Goal: Information Seeking & Learning: Learn about a topic

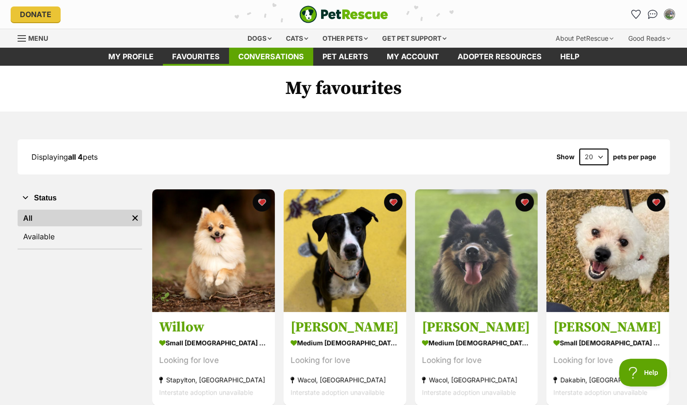
click at [266, 56] on link "Conversations" at bounding box center [271, 57] width 84 height 18
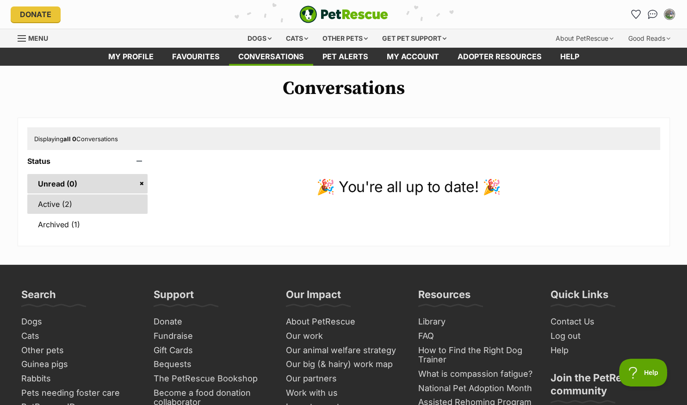
click at [48, 207] on link "Active (2)" at bounding box center [87, 203] width 121 height 19
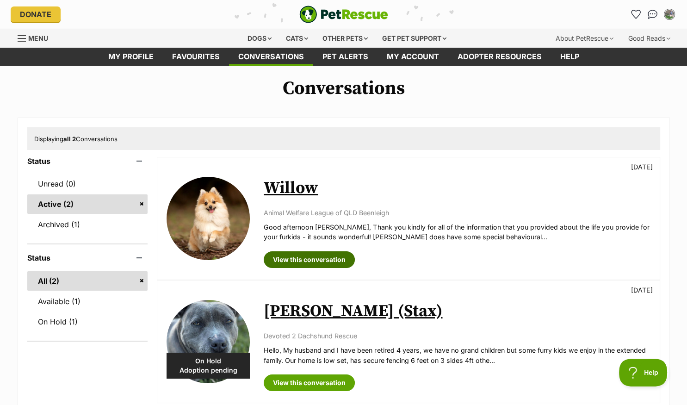
click at [286, 256] on link "View this conversation" at bounding box center [309, 259] width 91 height 17
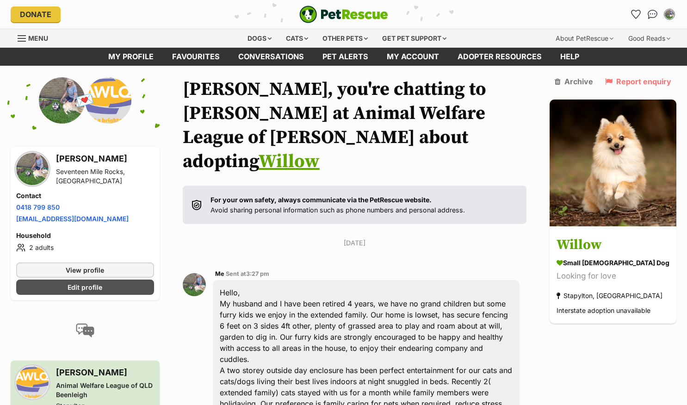
scroll to position [342, 0]
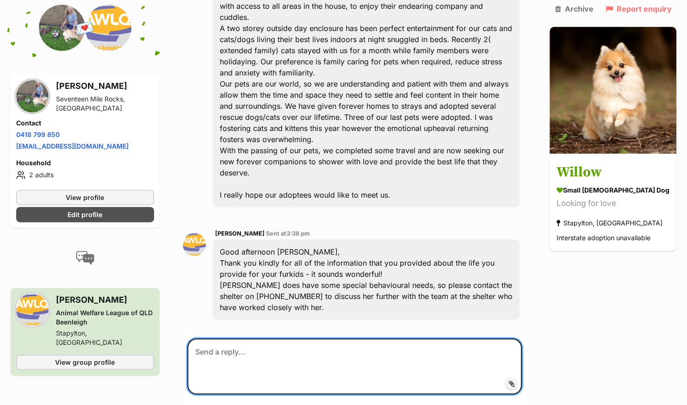
click at [273, 338] on textarea at bounding box center [354, 366] width 335 height 56
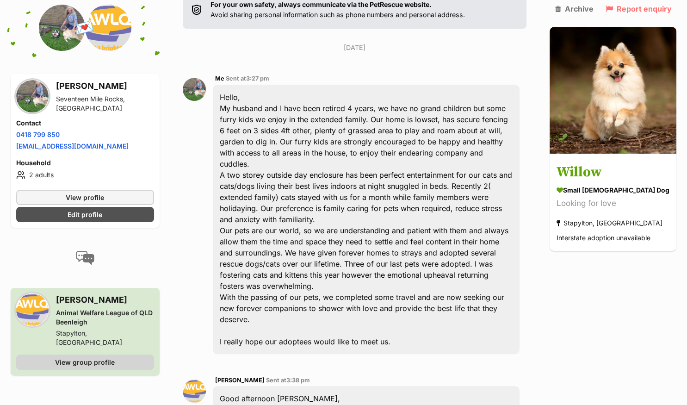
scroll to position [0, 0]
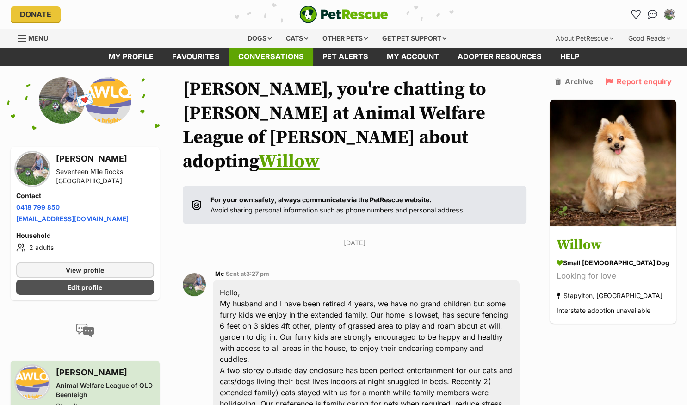
click at [257, 52] on link "Conversations" at bounding box center [271, 57] width 84 height 18
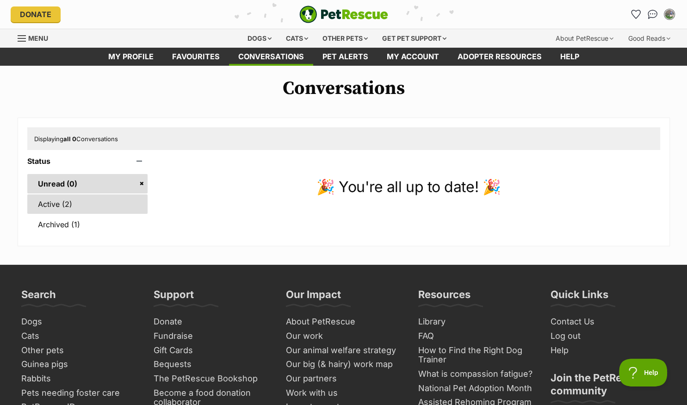
click at [51, 204] on link "Active (2)" at bounding box center [87, 203] width 121 height 19
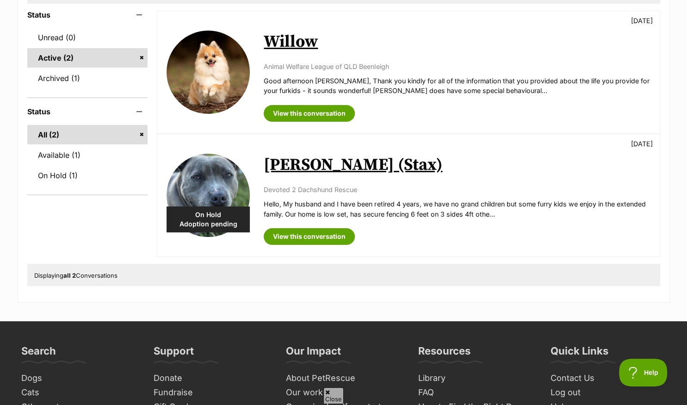
click at [300, 162] on link "[PERSON_NAME] (Stax)" at bounding box center [353, 165] width 179 height 21
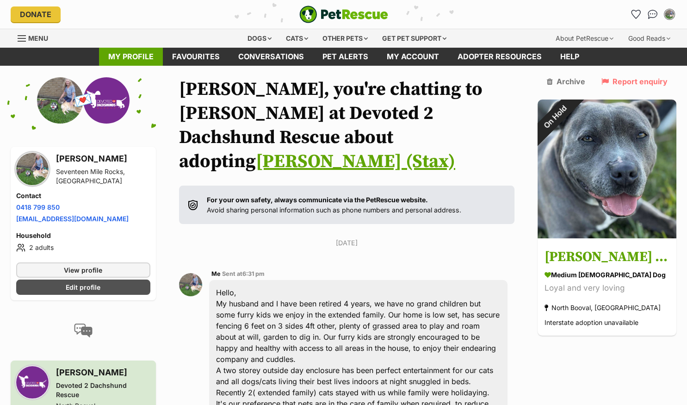
click at [136, 55] on link "My profile" at bounding box center [131, 57] width 64 height 18
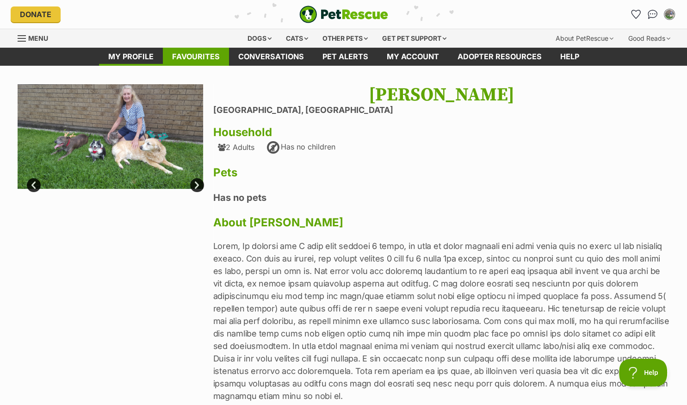
click at [185, 56] on link "Favourites" at bounding box center [196, 57] width 66 height 18
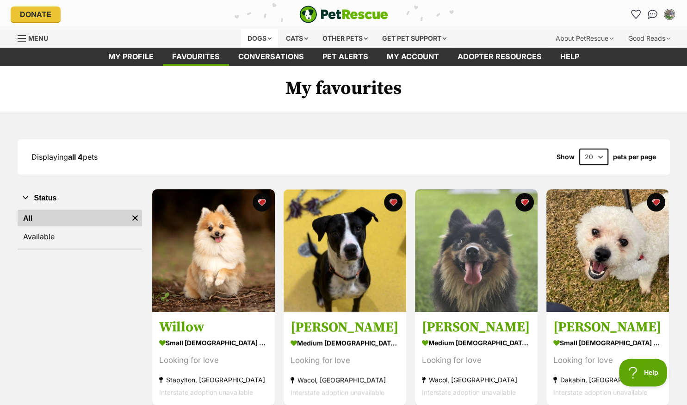
click at [260, 37] on div "Dogs" at bounding box center [259, 38] width 37 height 19
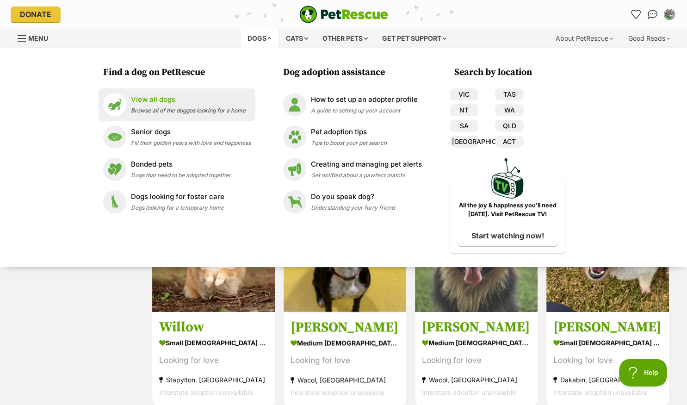
click at [149, 104] on p "View all dogs" at bounding box center [188, 99] width 115 height 11
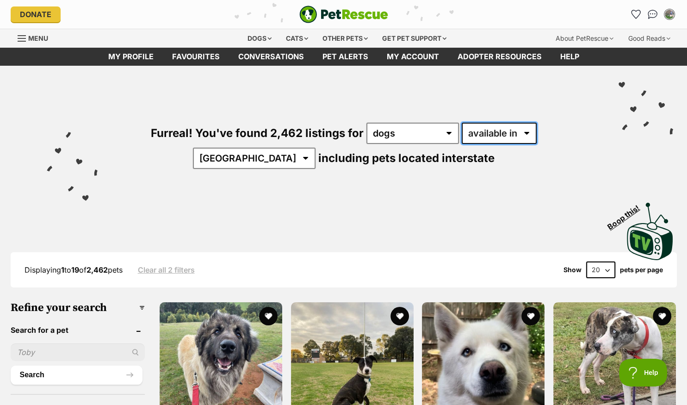
click at [462, 123] on select "available in located in" at bounding box center [499, 133] width 75 height 21
select select "disabled"
click option "located in" at bounding box center [0, 0] width 0 height 0
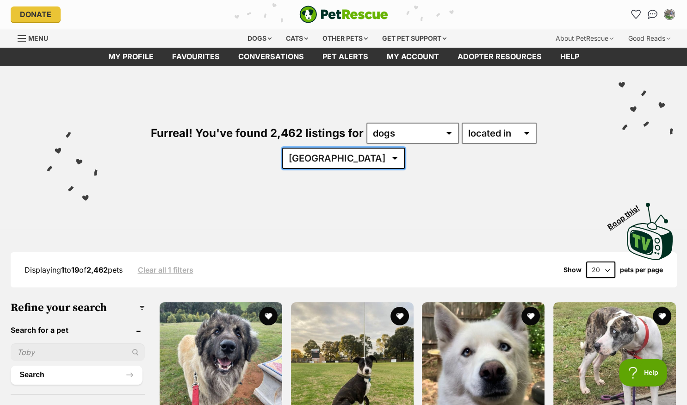
click at [282, 148] on select "Australia ACT NSW NT QLD SA TAS VIC WA" at bounding box center [343, 158] width 123 height 21
select select "QLD"
click option "QLD" at bounding box center [0, 0] width 0 height 0
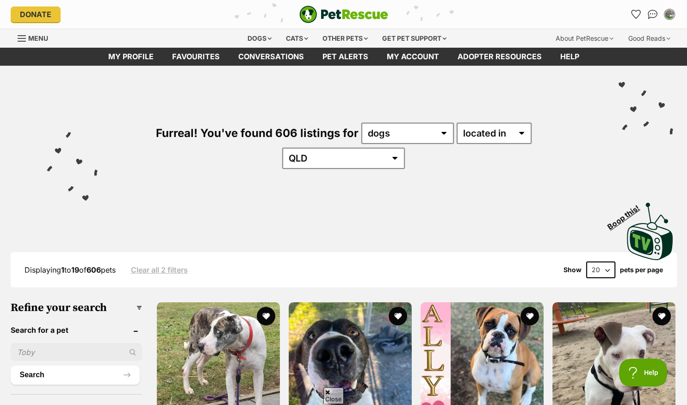
scroll to position [489, 0]
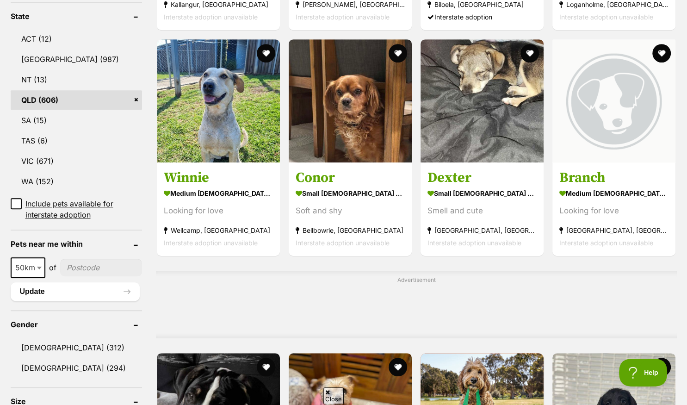
click at [84, 259] on input"] "postcode" at bounding box center [101, 268] width 82 height 18
type input"] "4073"
click at [86, 282] on button "Update" at bounding box center [76, 291] width 130 height 19
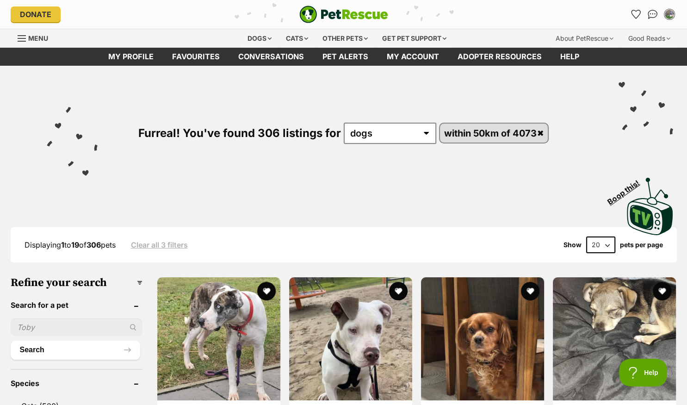
click at [607, 245] on select "20 40 60" at bounding box center [600, 245] width 29 height 17
select select "60"
click option "60" at bounding box center [0, 0] width 0 height 0
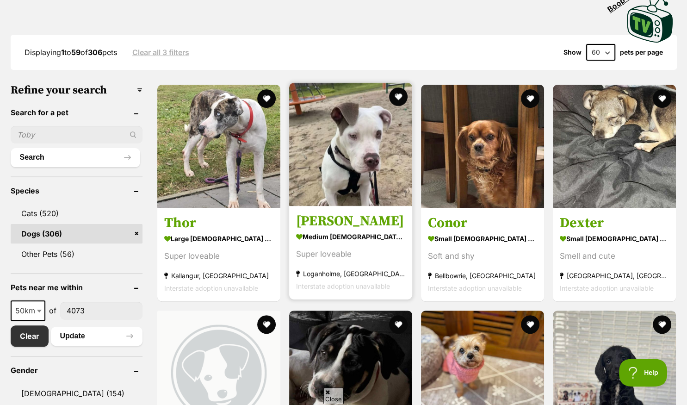
scroll to position [195, 0]
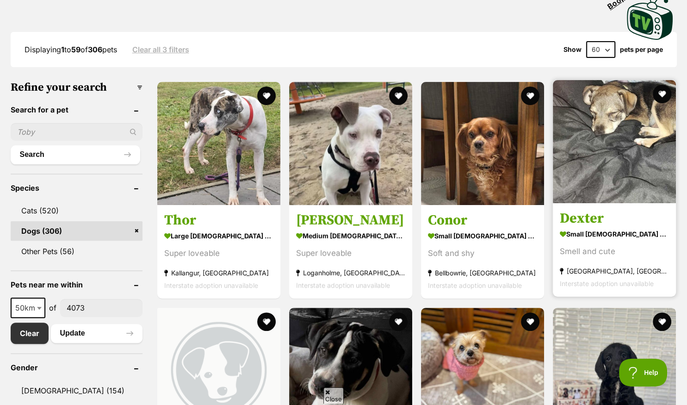
click at [609, 170] on img at bounding box center [614, 141] width 123 height 123
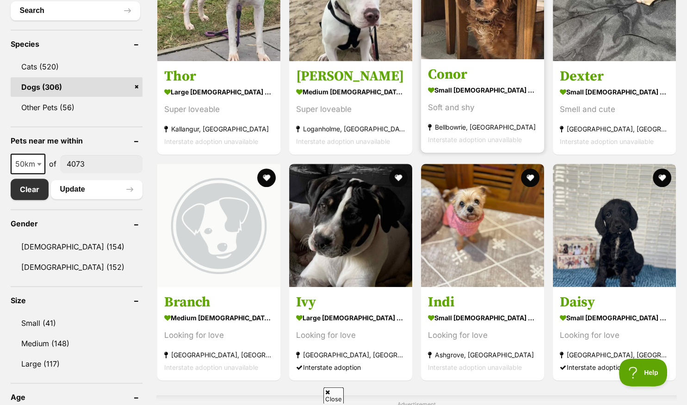
scroll to position [391, 0]
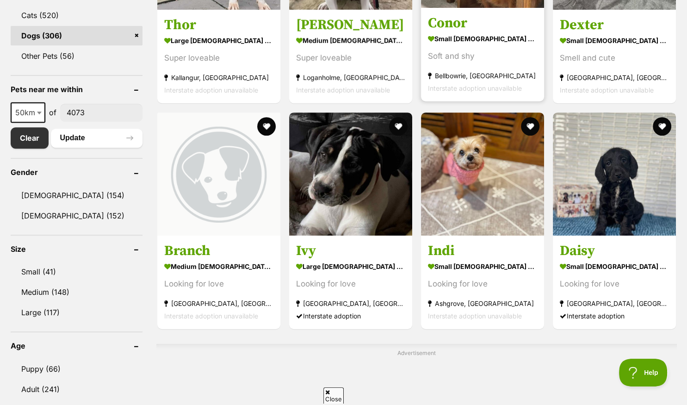
click at [469, 194] on img at bounding box center [482, 173] width 123 height 123
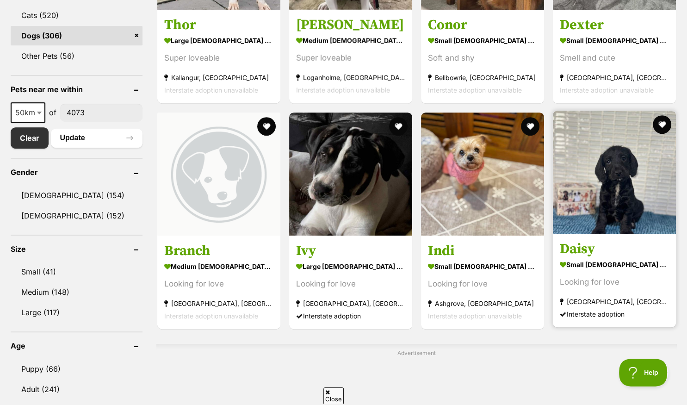
click at [576, 209] on img at bounding box center [614, 172] width 123 height 123
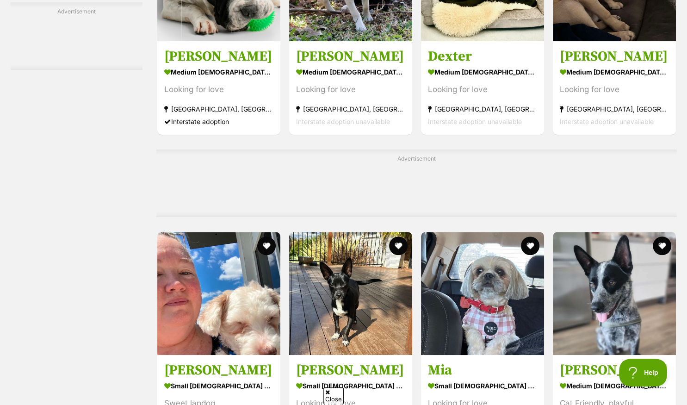
scroll to position [4106, 0]
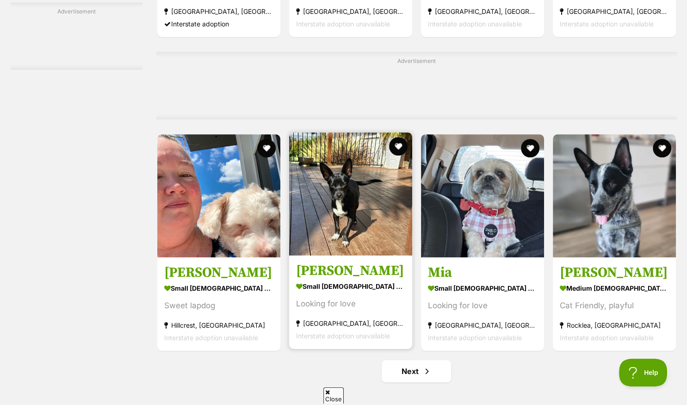
click at [343, 237] on img at bounding box center [350, 193] width 123 height 123
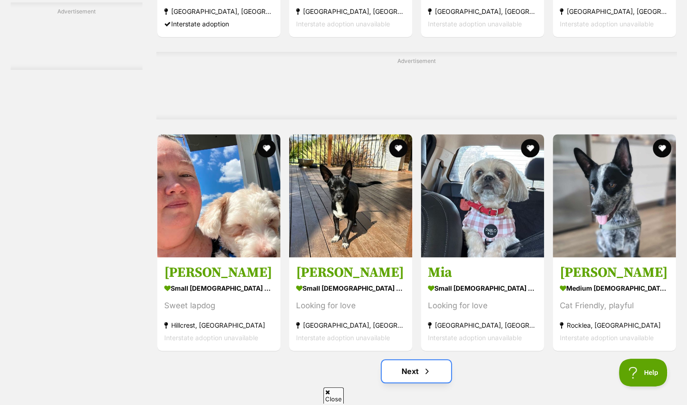
click at [413, 360] on link "Next" at bounding box center [416, 371] width 69 height 22
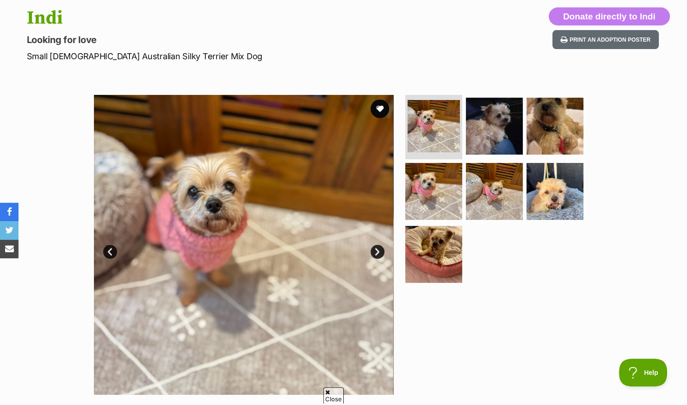
click at [377, 253] on link "Next" at bounding box center [378, 252] width 14 height 14
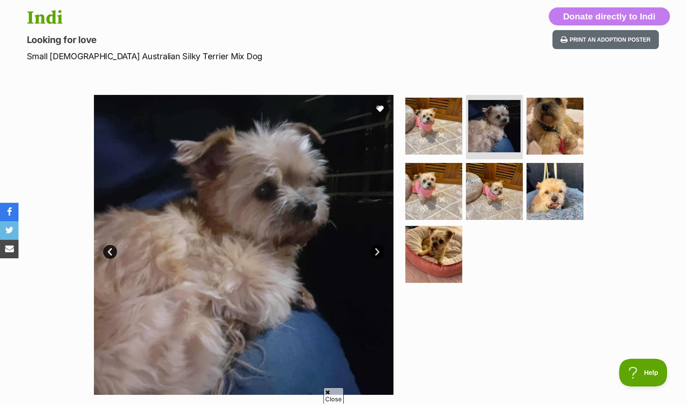
click at [377, 253] on link "Next" at bounding box center [378, 252] width 14 height 14
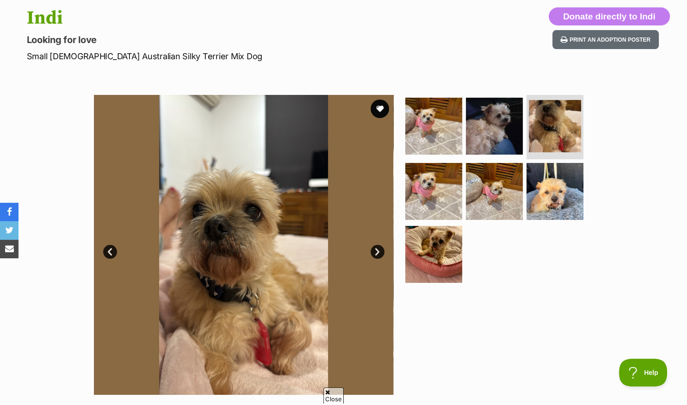
click at [378, 252] on link "Next" at bounding box center [378, 252] width 14 height 14
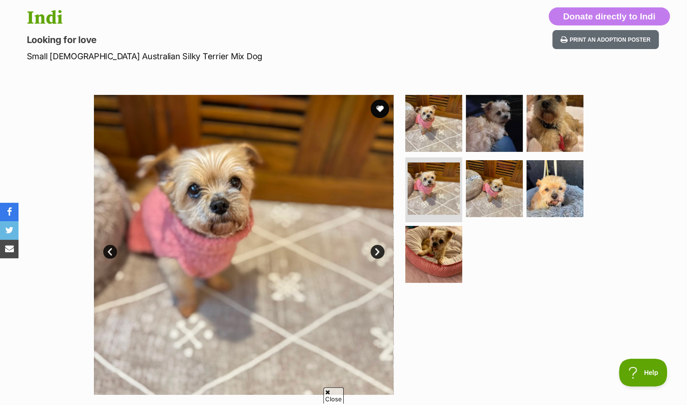
click at [378, 252] on link "Next" at bounding box center [378, 252] width 14 height 14
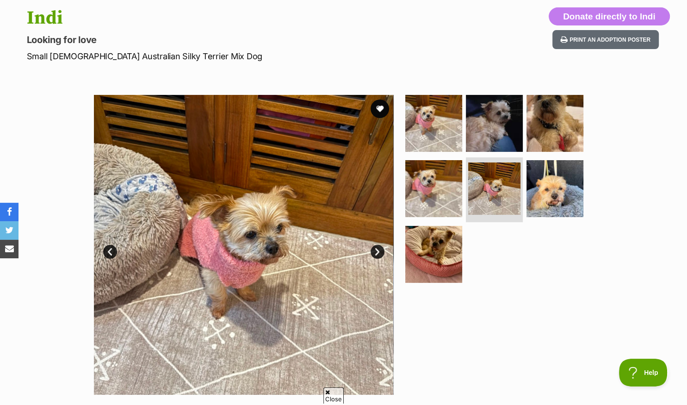
click at [378, 252] on link "Next" at bounding box center [378, 252] width 14 height 14
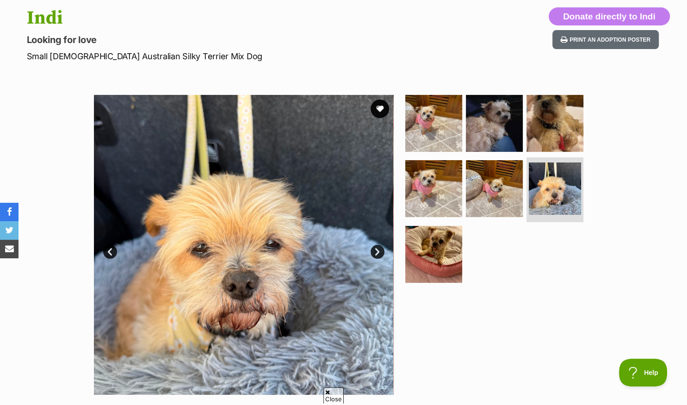
click at [378, 252] on link "Next" at bounding box center [378, 252] width 14 height 14
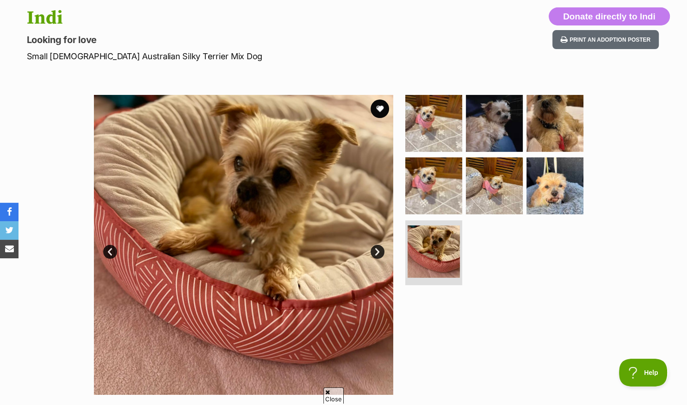
click at [378, 252] on link "Next" at bounding box center [378, 252] width 14 height 14
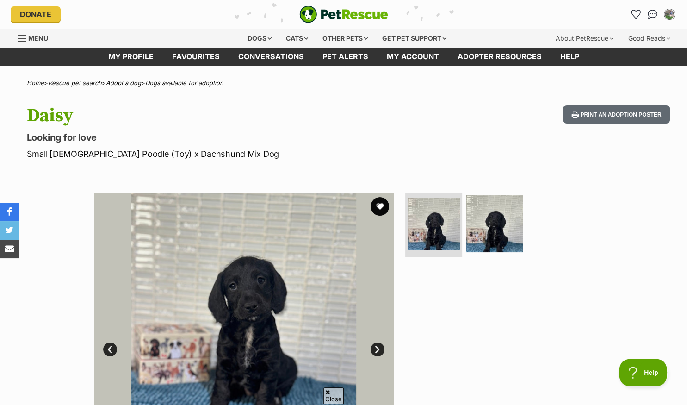
scroll to position [98, 0]
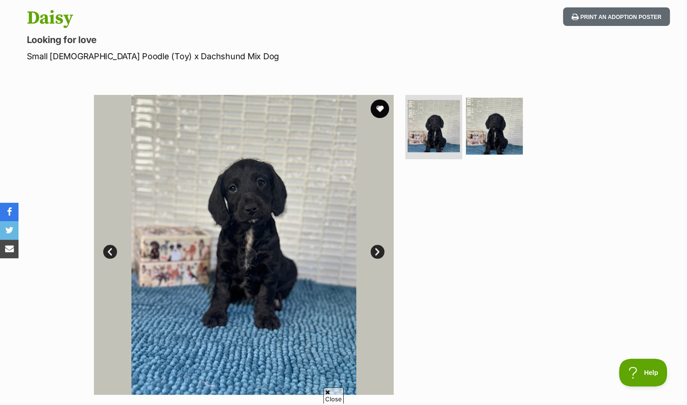
click at [376, 252] on link "Next" at bounding box center [378, 252] width 14 height 14
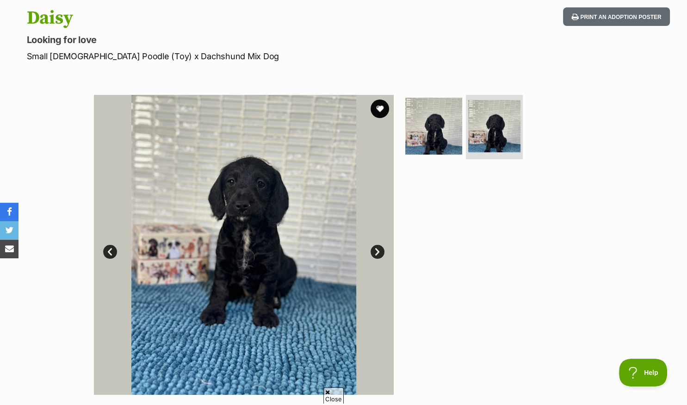
click at [376, 252] on link "Next" at bounding box center [378, 252] width 14 height 14
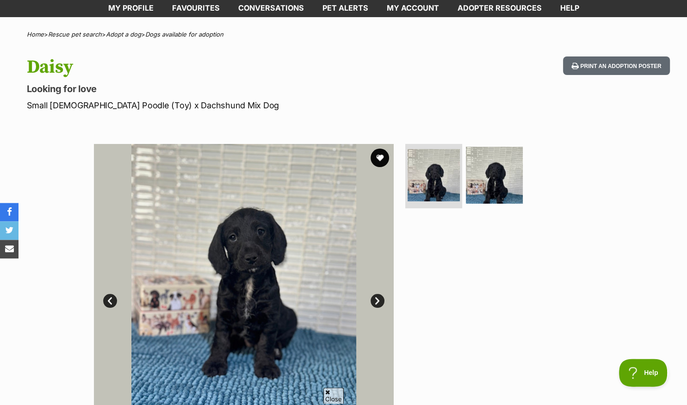
scroll to position [0, 0]
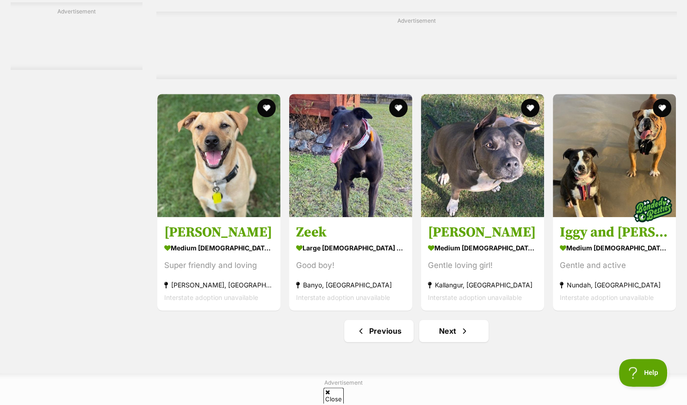
scroll to position [4155, 0]
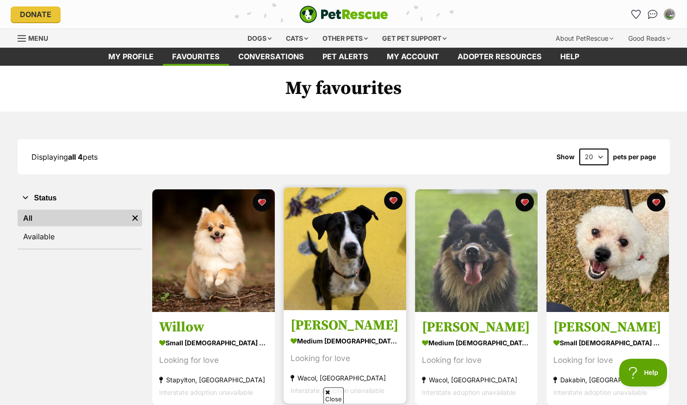
scroll to position [98, 0]
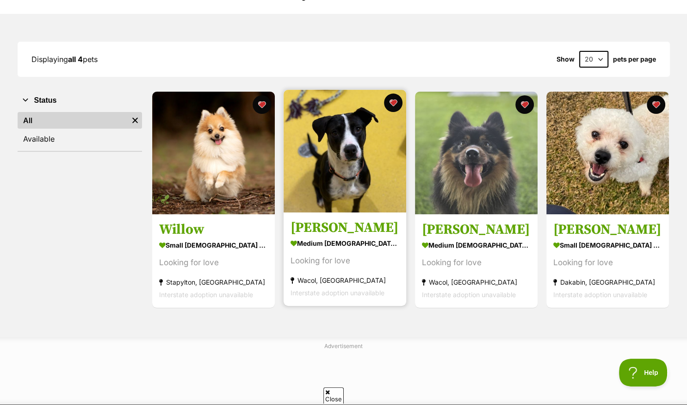
click at [333, 188] on img at bounding box center [345, 151] width 123 height 123
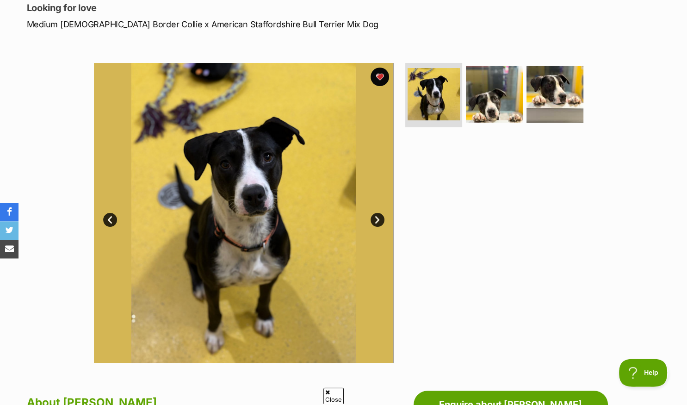
scroll to position [98, 0]
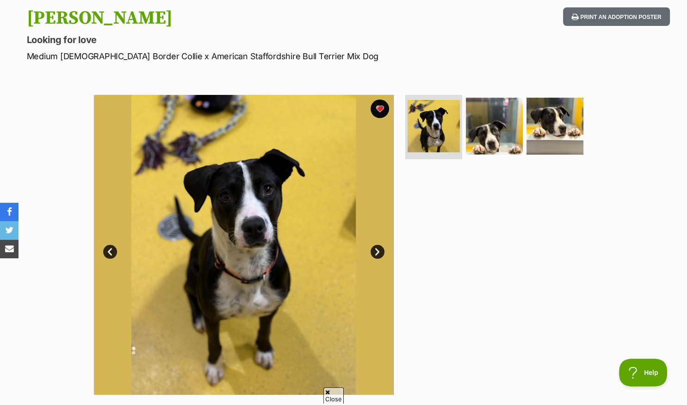
click at [377, 253] on link "Next" at bounding box center [378, 252] width 14 height 14
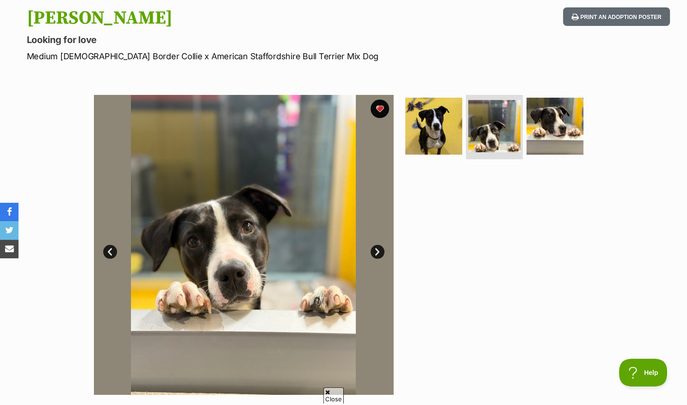
click at [377, 253] on link "Next" at bounding box center [378, 252] width 14 height 14
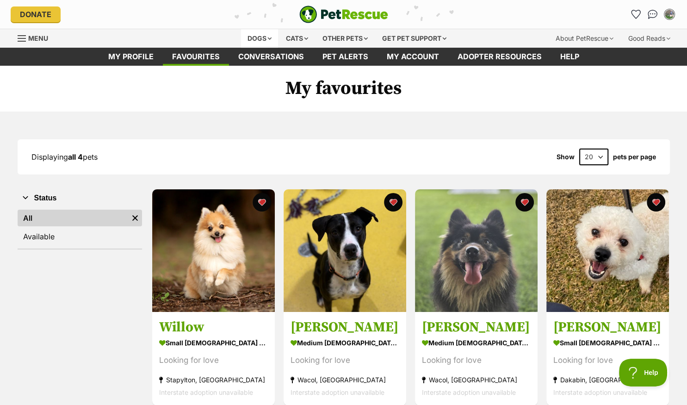
click at [262, 39] on div "Dogs" at bounding box center [259, 38] width 37 height 19
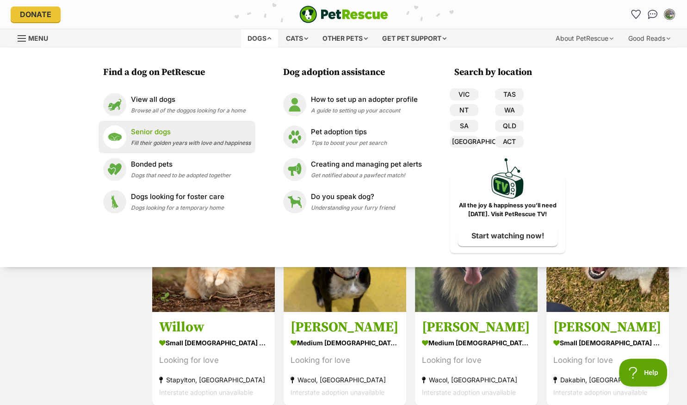
click at [168, 143] on span "Fill their golden years with love and happiness" at bounding box center [191, 142] width 120 height 7
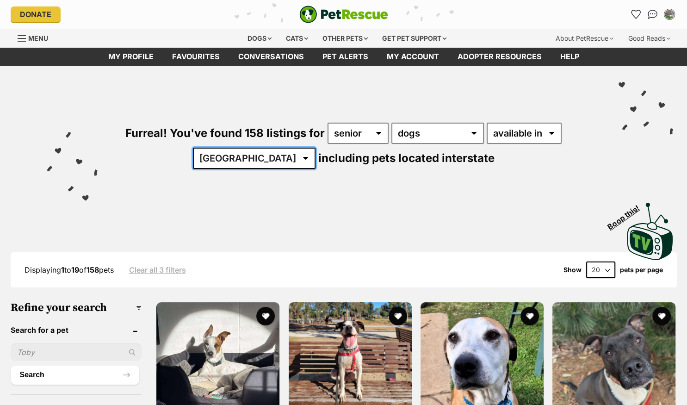
click at [193, 148] on select "Australia ACT NSW NT QLD SA TAS VIC WA" at bounding box center [254, 158] width 123 height 21
select select "QLD"
click option "QLD" at bounding box center [0, 0] width 0 height 0
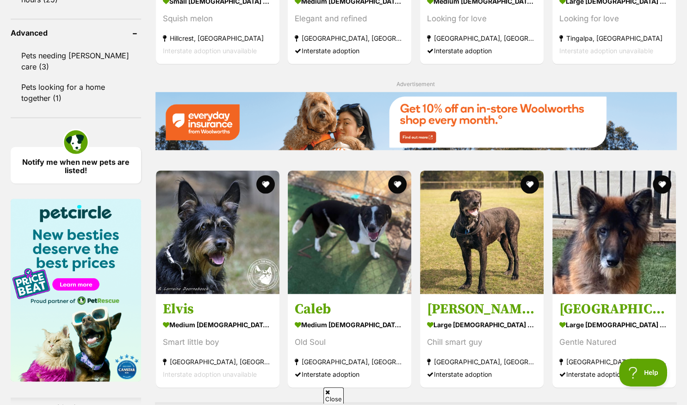
scroll to position [1368, 0]
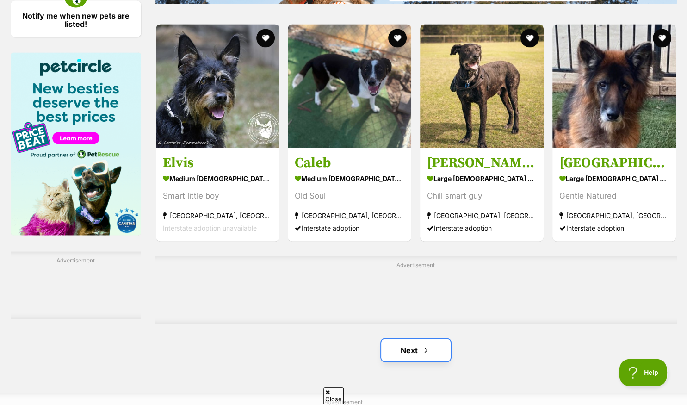
click at [407, 349] on link "Next" at bounding box center [415, 350] width 69 height 22
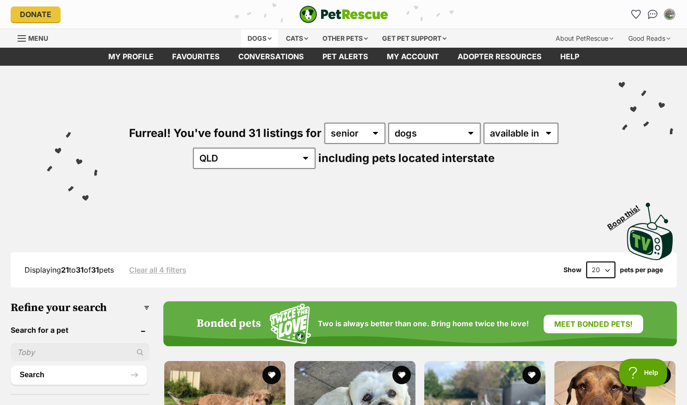
click at [255, 34] on div "Dogs" at bounding box center [259, 38] width 37 height 19
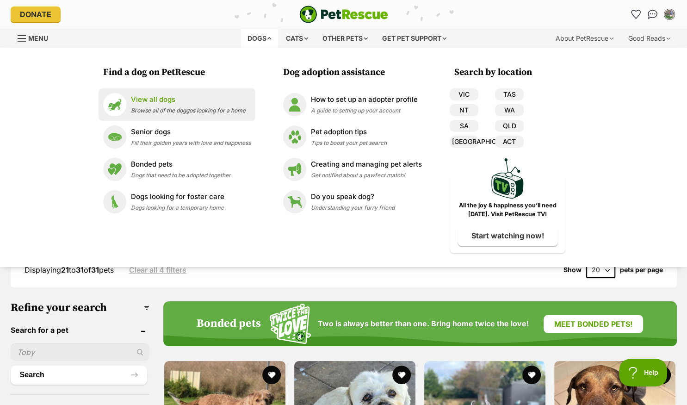
click at [147, 103] on p "View all dogs" at bounding box center [188, 99] width 115 height 11
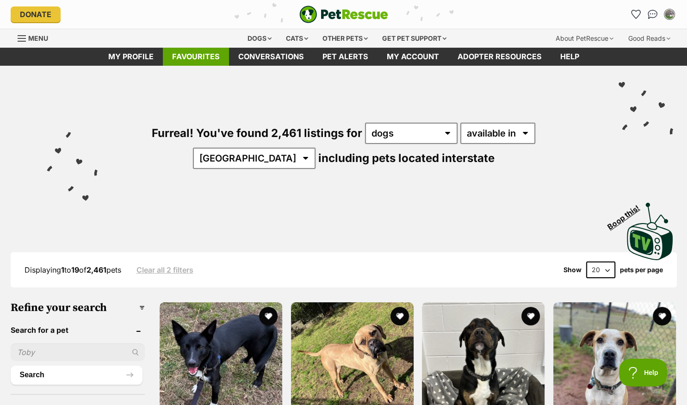
click at [186, 57] on link "Favourites" at bounding box center [196, 57] width 66 height 18
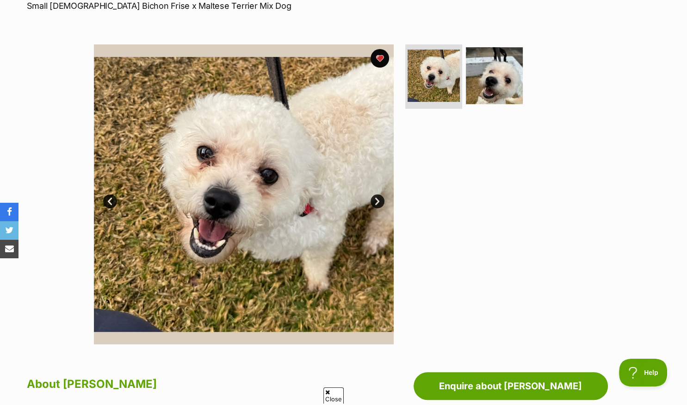
scroll to position [146, 0]
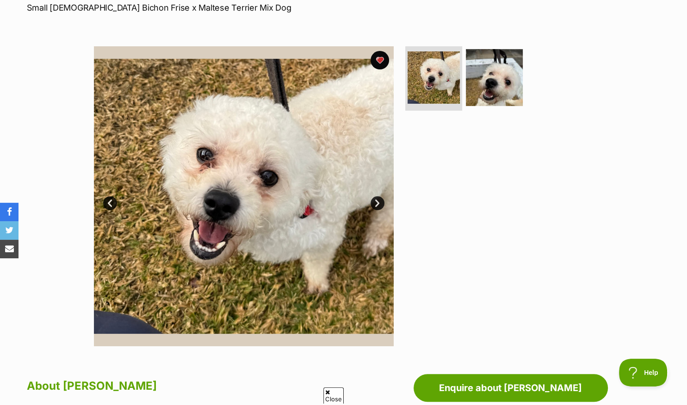
click at [376, 203] on link "Next" at bounding box center [378, 203] width 14 height 14
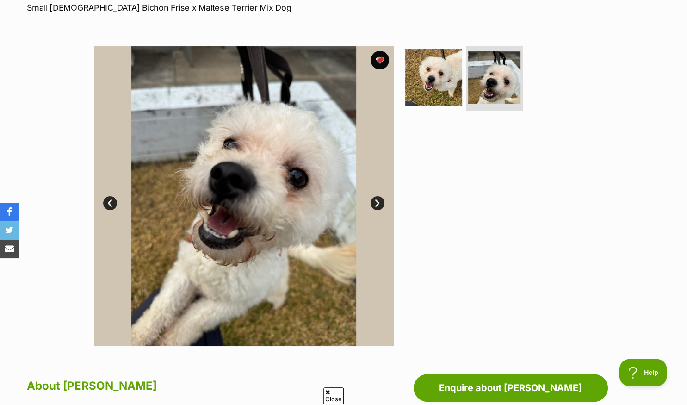
click at [376, 203] on link "Next" at bounding box center [378, 203] width 14 height 14
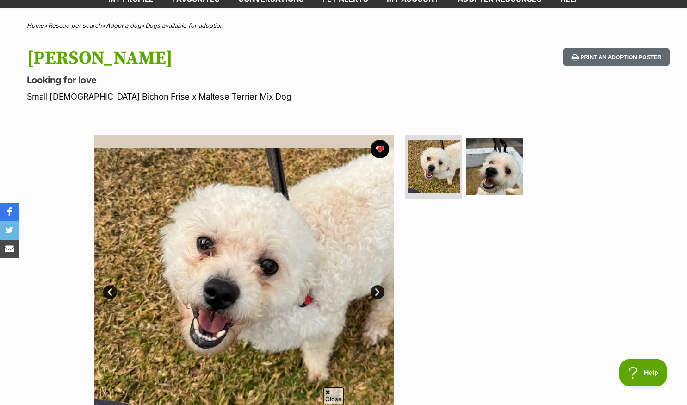
scroll to position [0, 0]
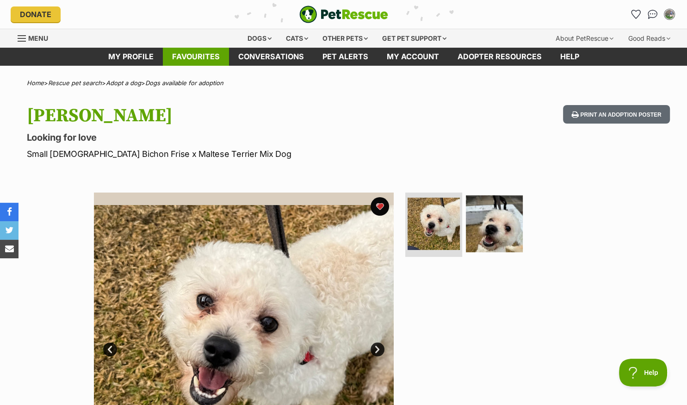
click at [190, 57] on link "Favourites" at bounding box center [196, 57] width 66 height 18
